Goal: Information Seeking & Learning: Learn about a topic

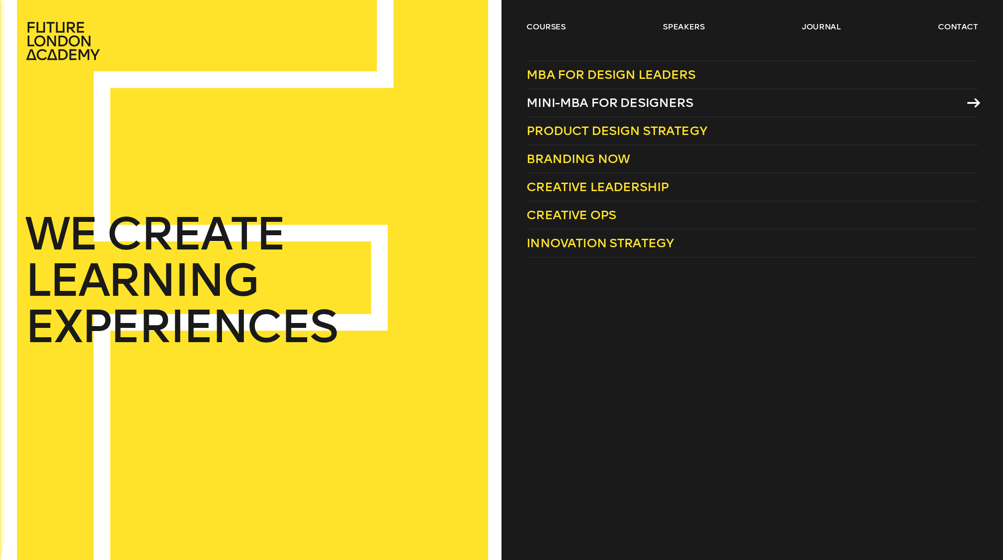
click at [620, 102] on span "Mini-MBA for Designers" at bounding box center [609, 102] width 167 height 15
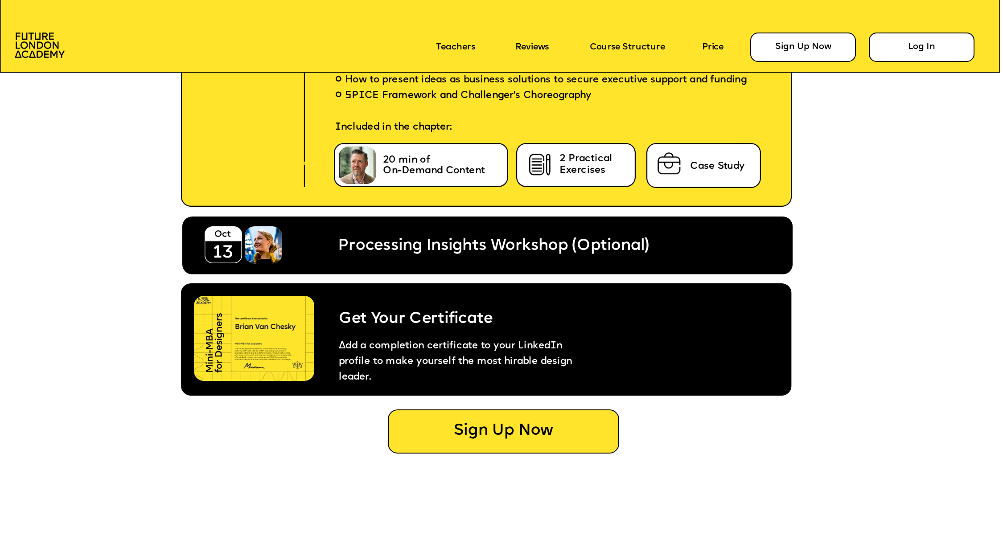
scroll to position [5455, 0]
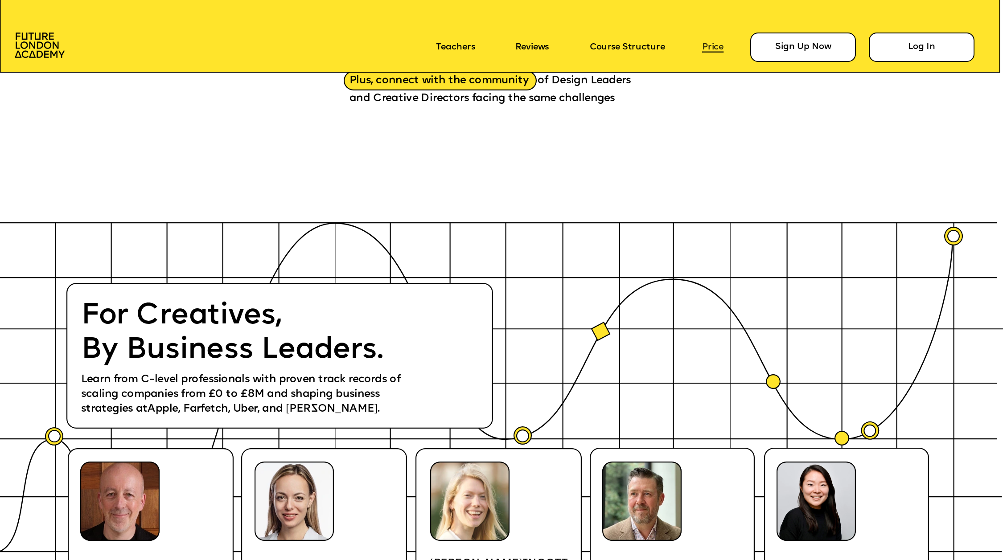
click at [709, 47] on link "Price" at bounding box center [712, 47] width 21 height 10
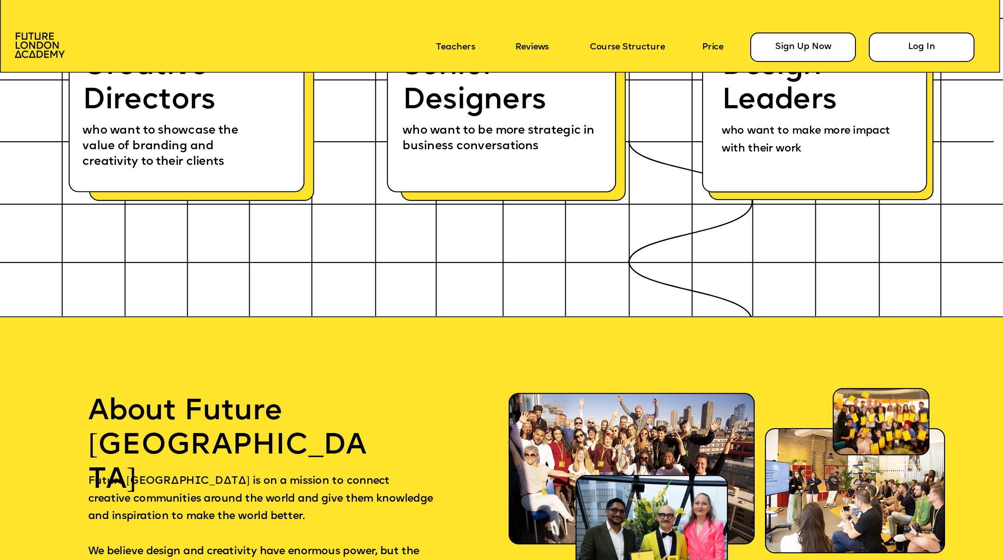
scroll to position [6250, 0]
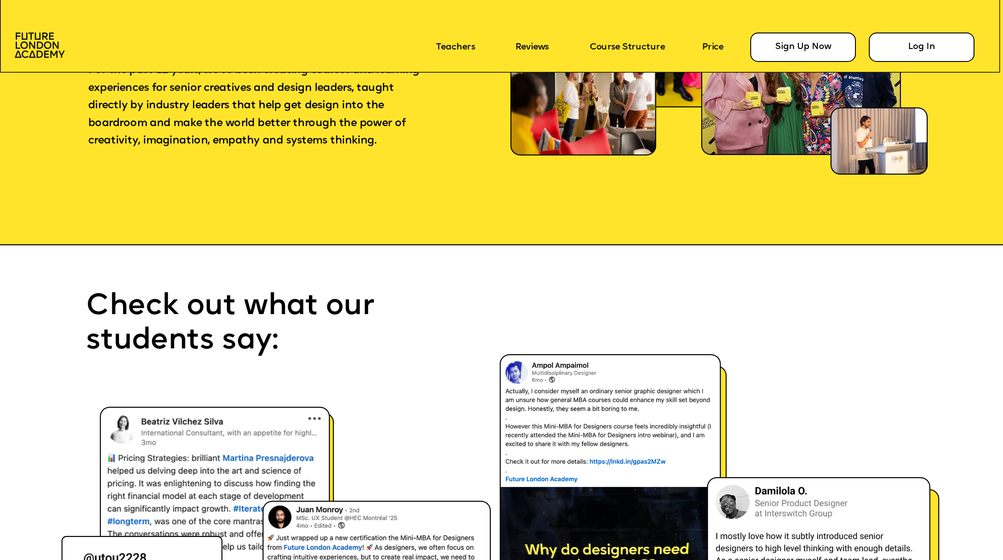
scroll to position [6824, 0]
